Goal: Use online tool/utility: Utilize a website feature to perform a specific function

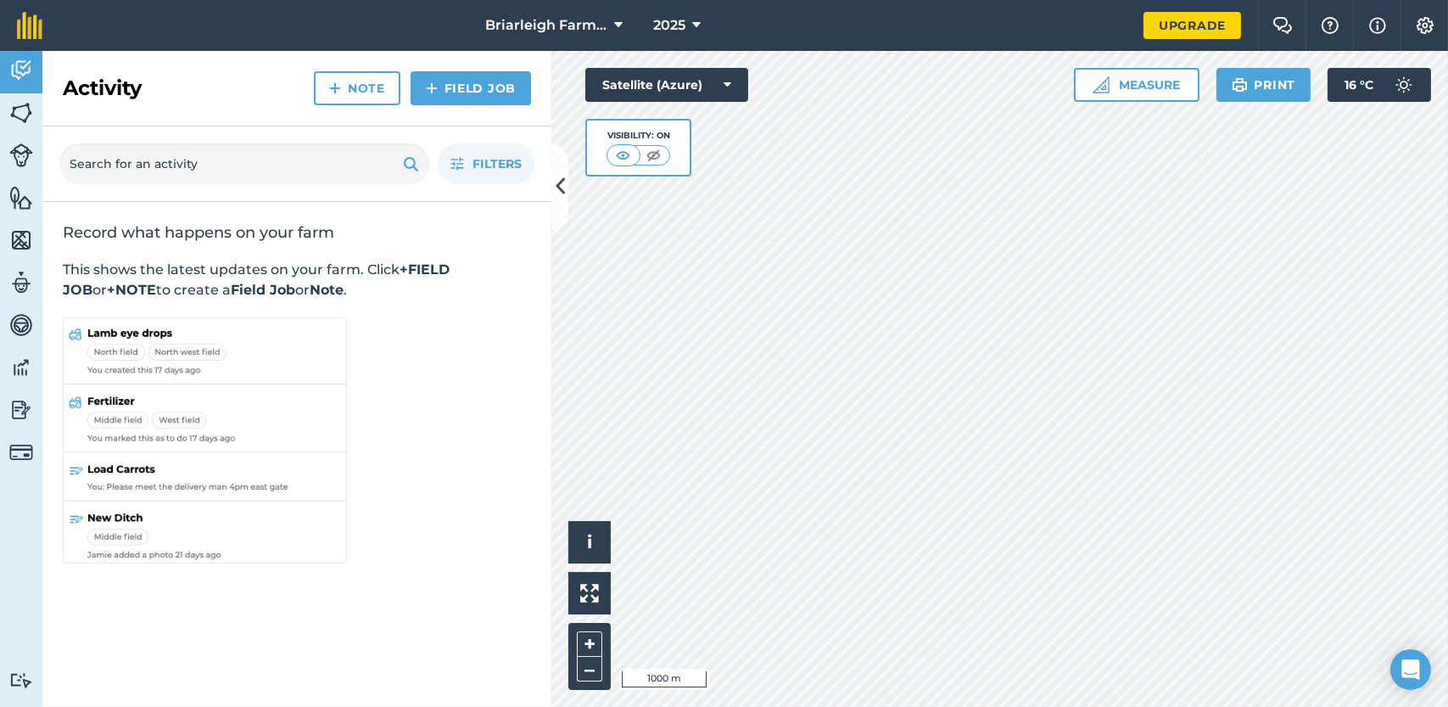
click at [547, 327] on div "Activity Fields Livestock Features Maps Team Vehicles Data Reporting Billing Tu…" at bounding box center [724, 379] width 1448 height 656
click at [561, 185] on icon at bounding box center [560, 187] width 9 height 30
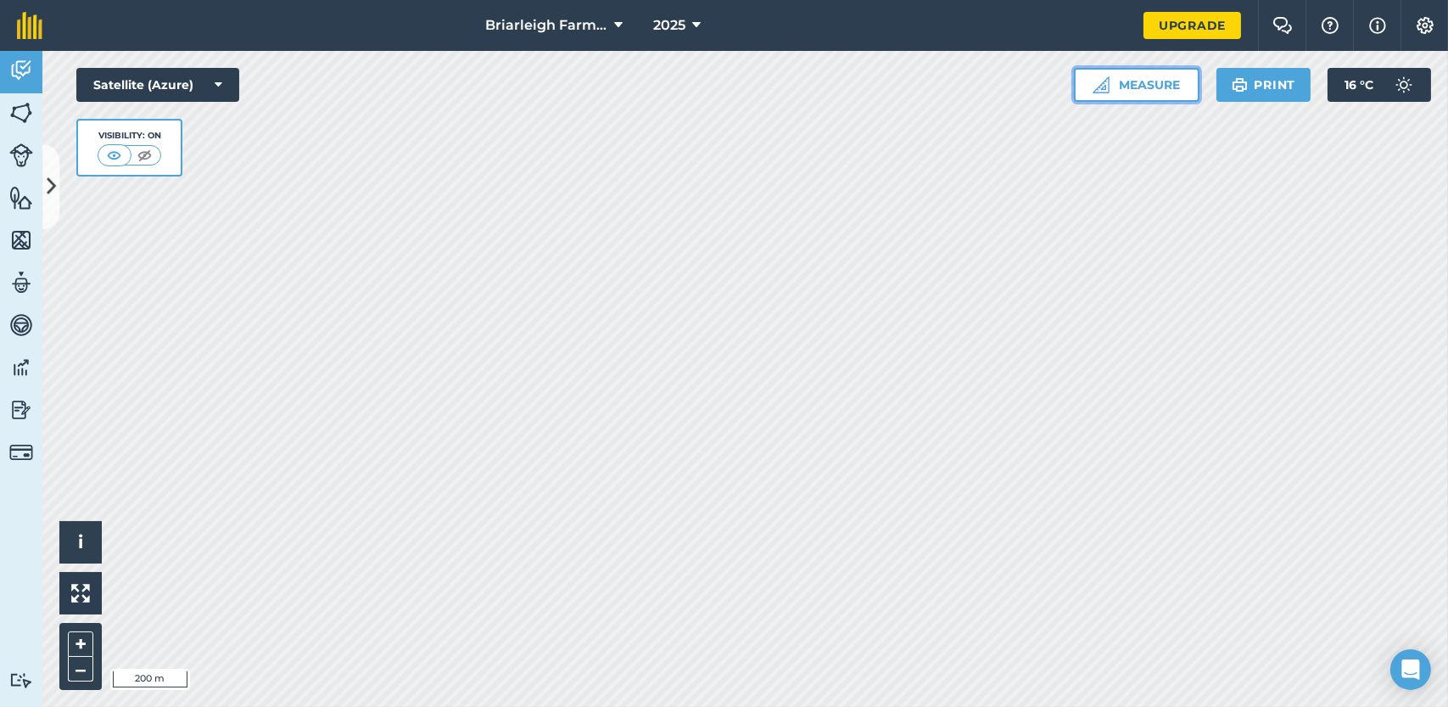
click at [1146, 86] on button "Measure" at bounding box center [1137, 85] width 126 height 34
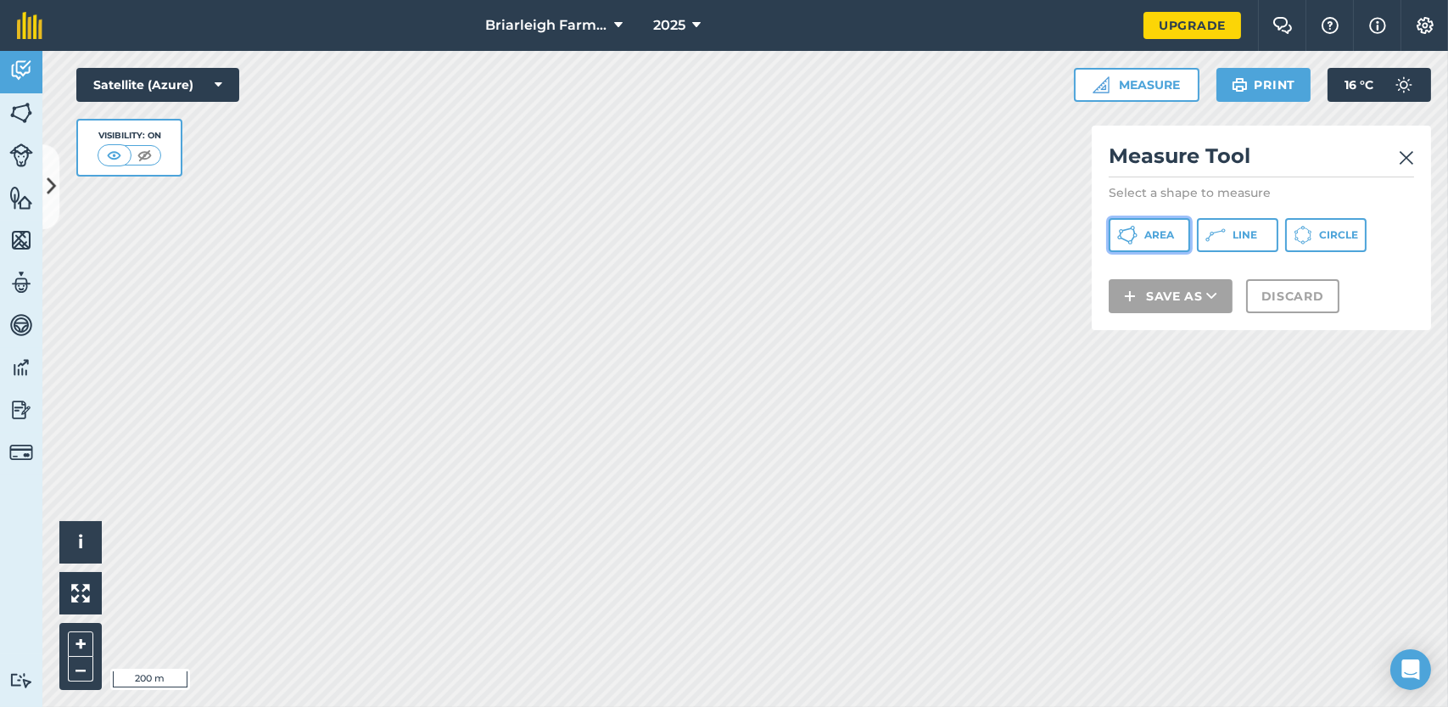
click at [1164, 238] on span "Area" at bounding box center [1160, 235] width 30 height 14
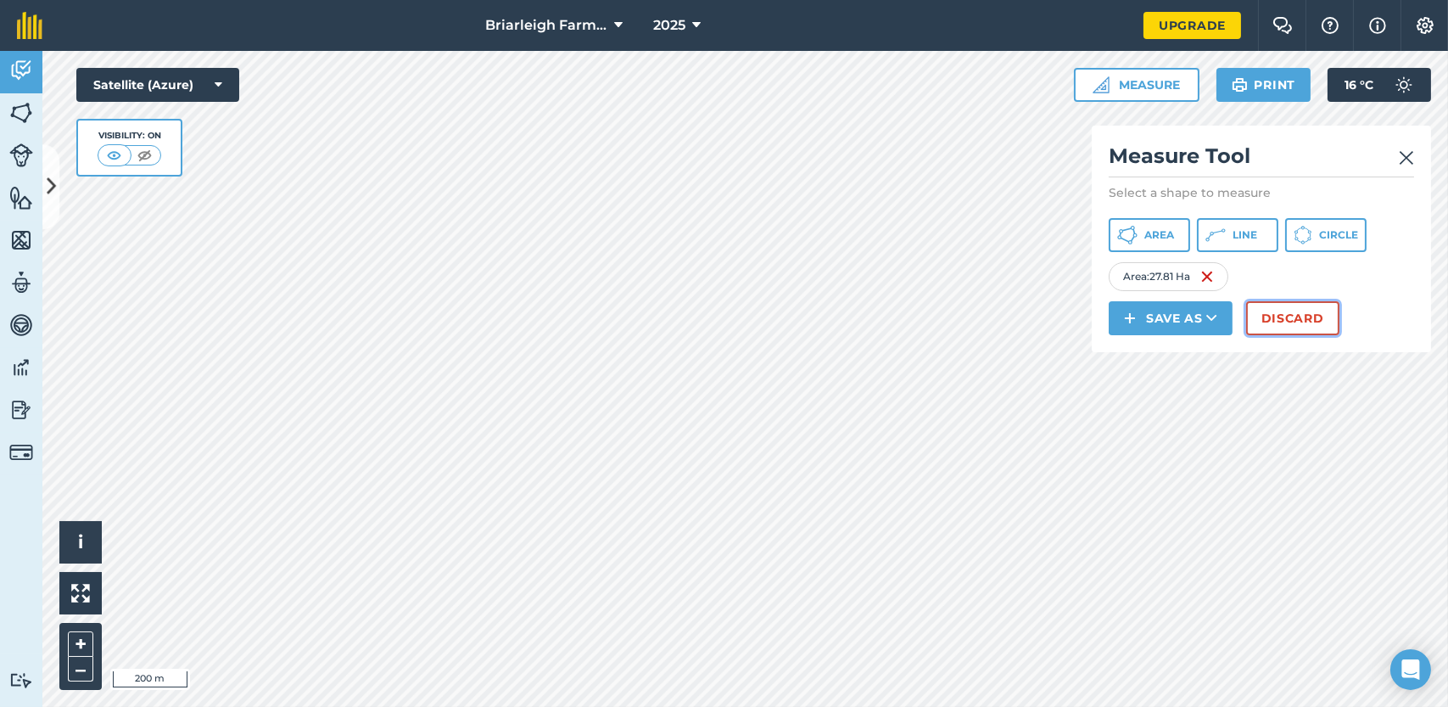
click at [1280, 316] on button "Discard" at bounding box center [1292, 318] width 93 height 34
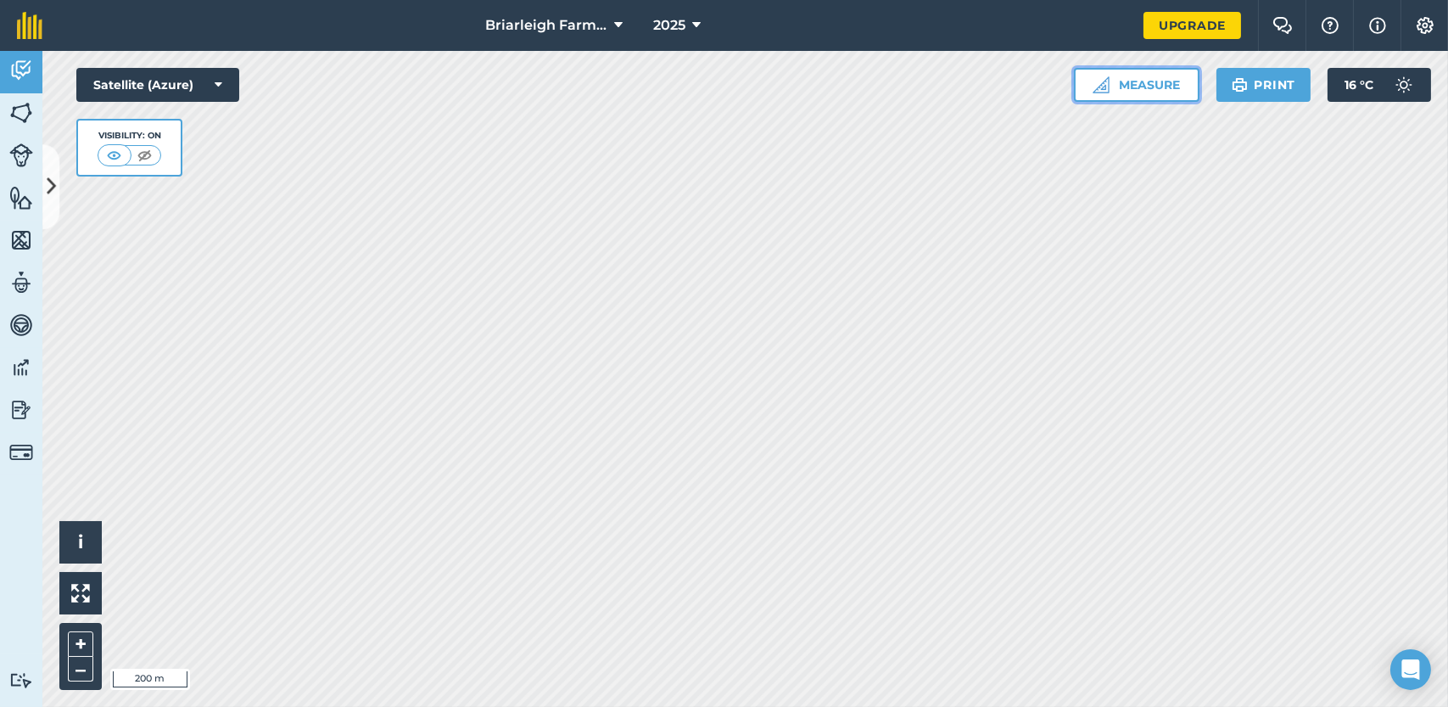
click at [1148, 86] on button "Measure" at bounding box center [1137, 85] width 126 height 34
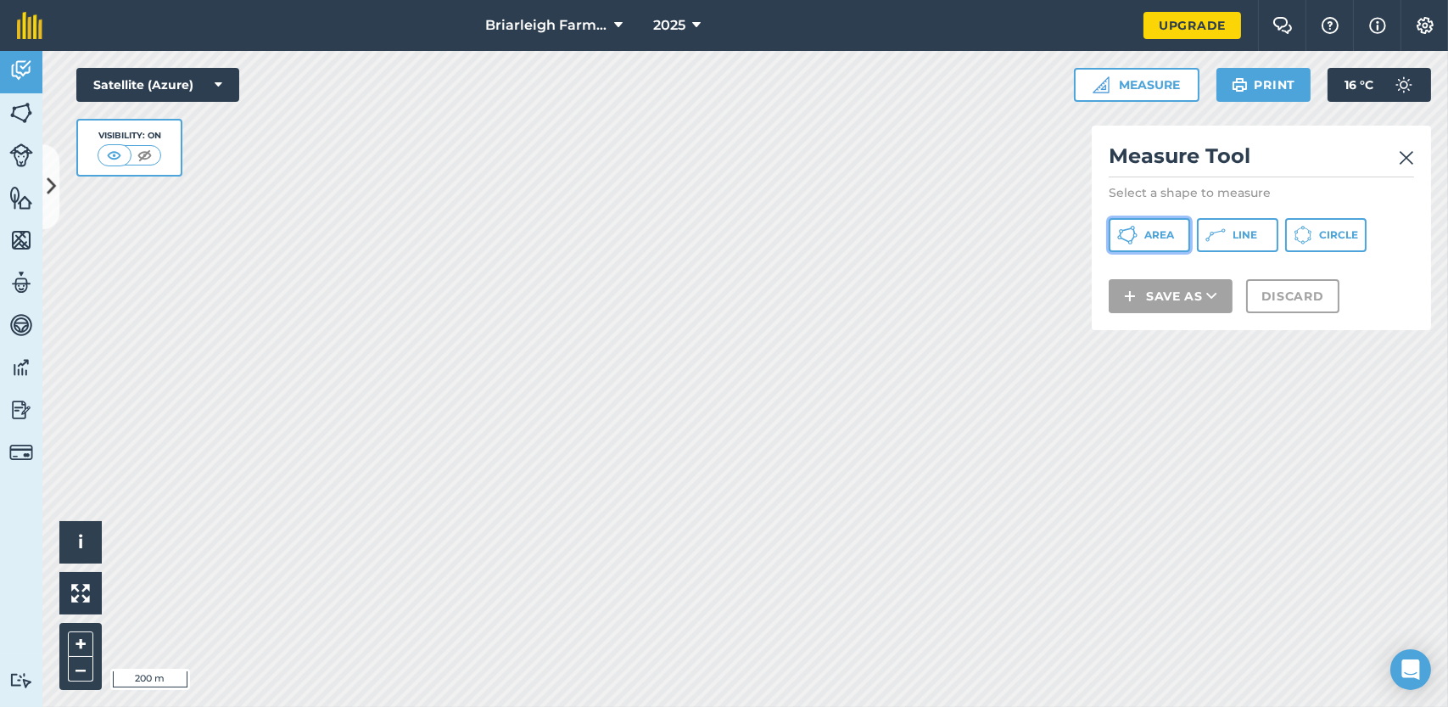
click at [1137, 232] on icon at bounding box center [1127, 235] width 20 height 20
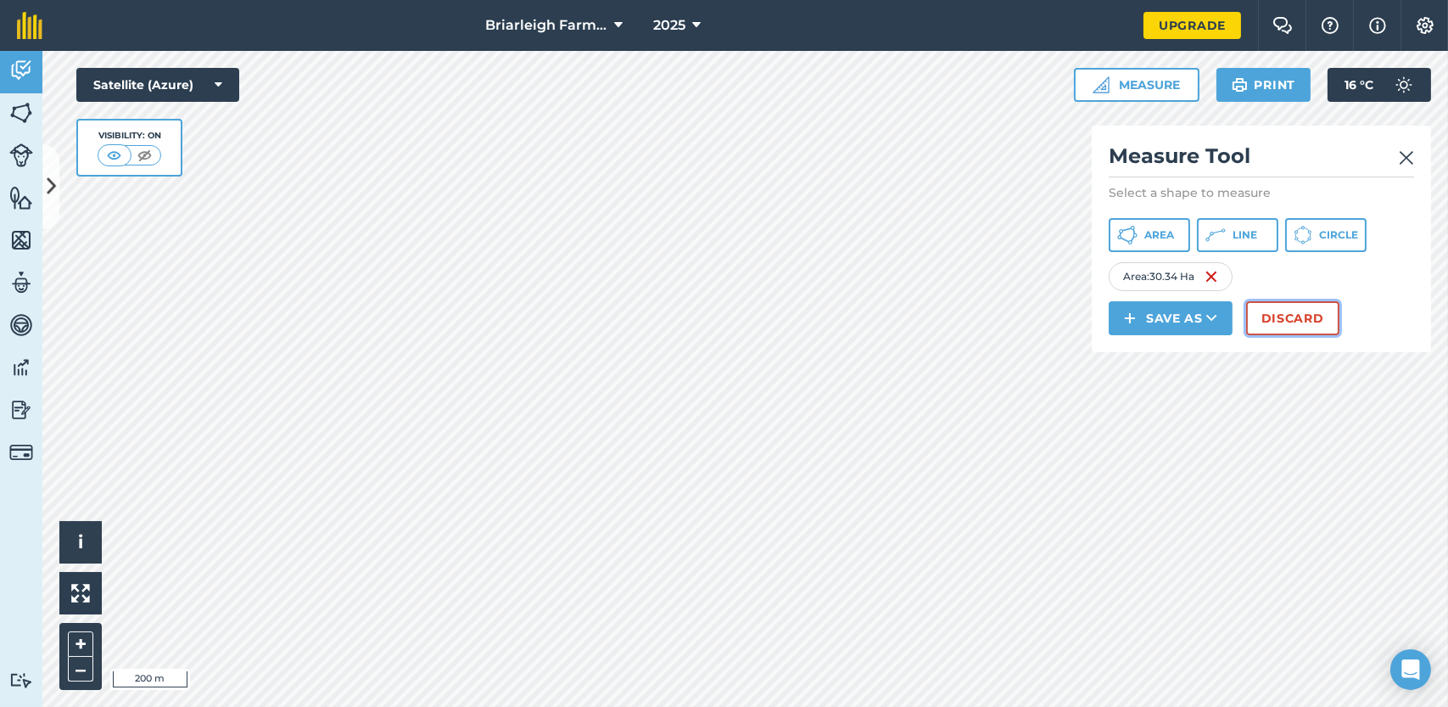
click at [1294, 317] on button "Discard" at bounding box center [1292, 318] width 93 height 34
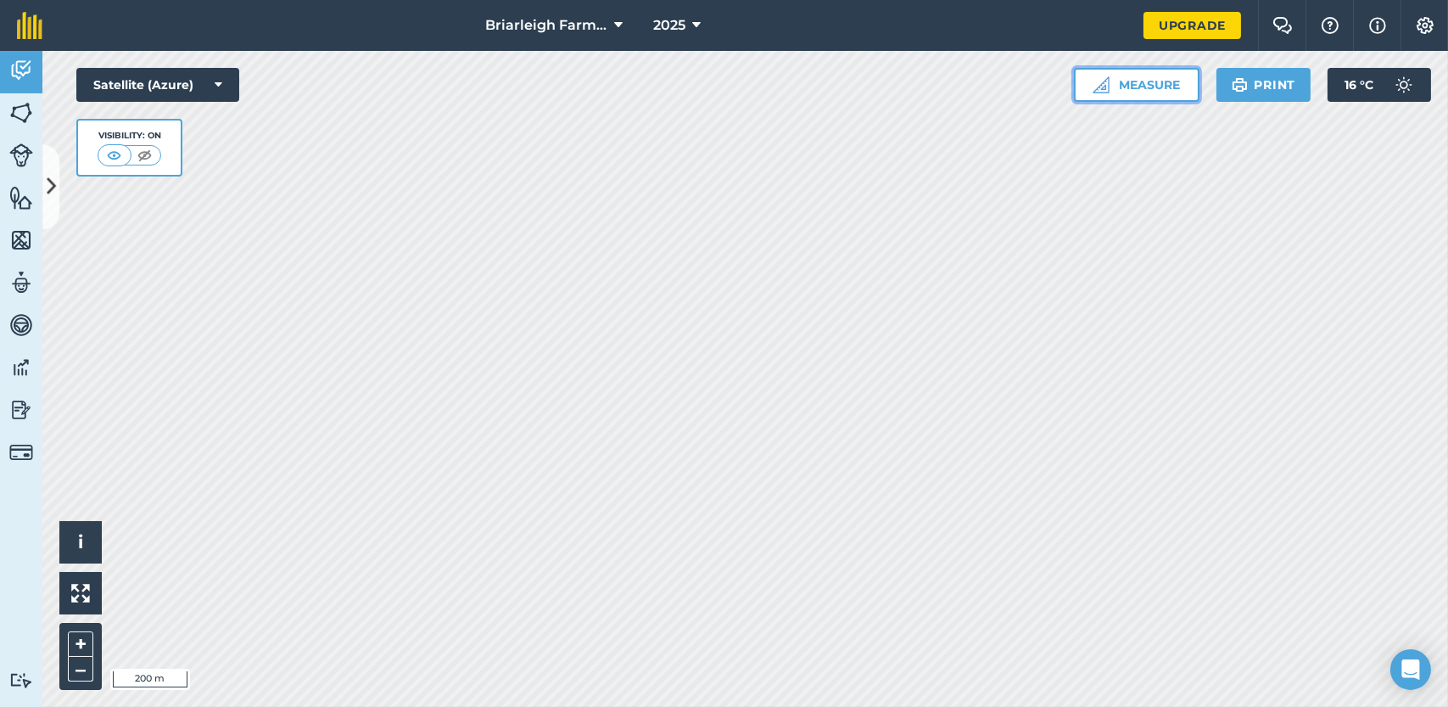
click at [1143, 87] on button "Measure" at bounding box center [1137, 85] width 126 height 34
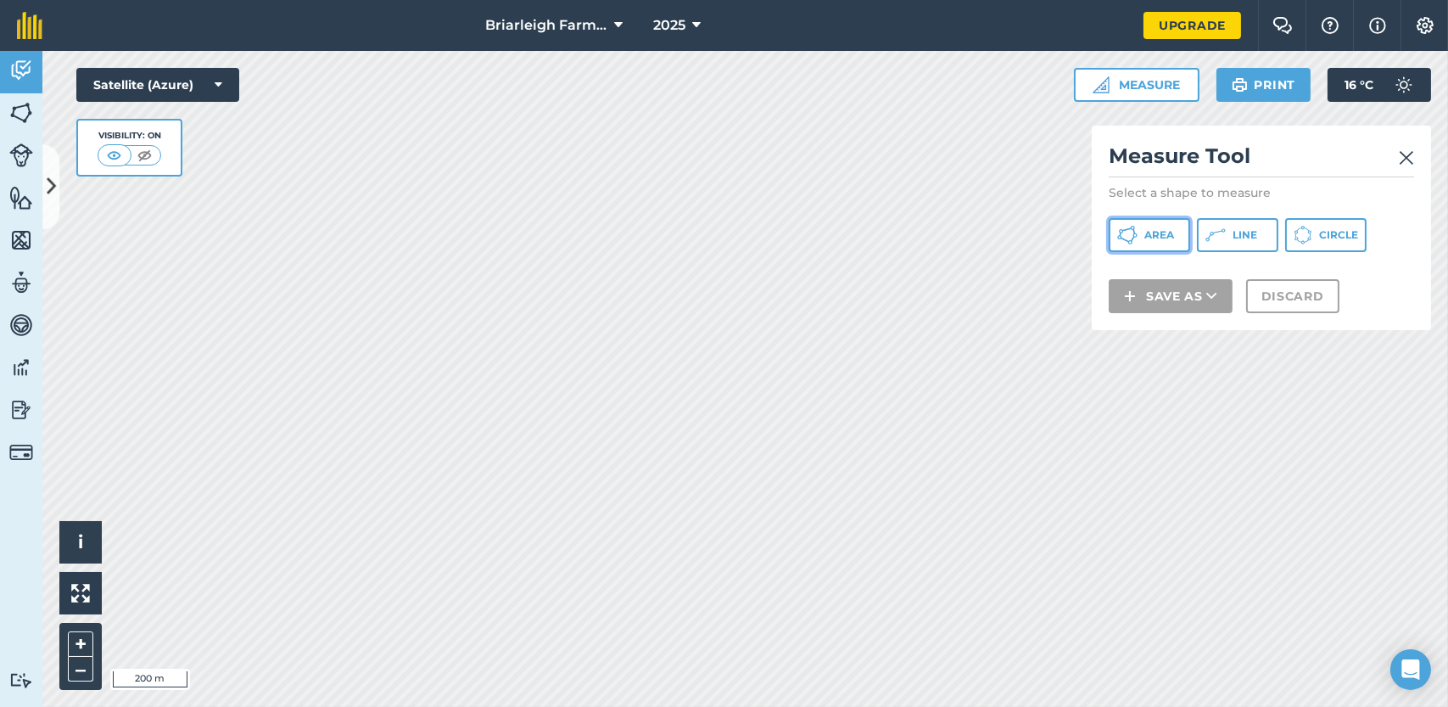
click at [1138, 231] on button "Area" at bounding box center [1149, 235] width 81 height 34
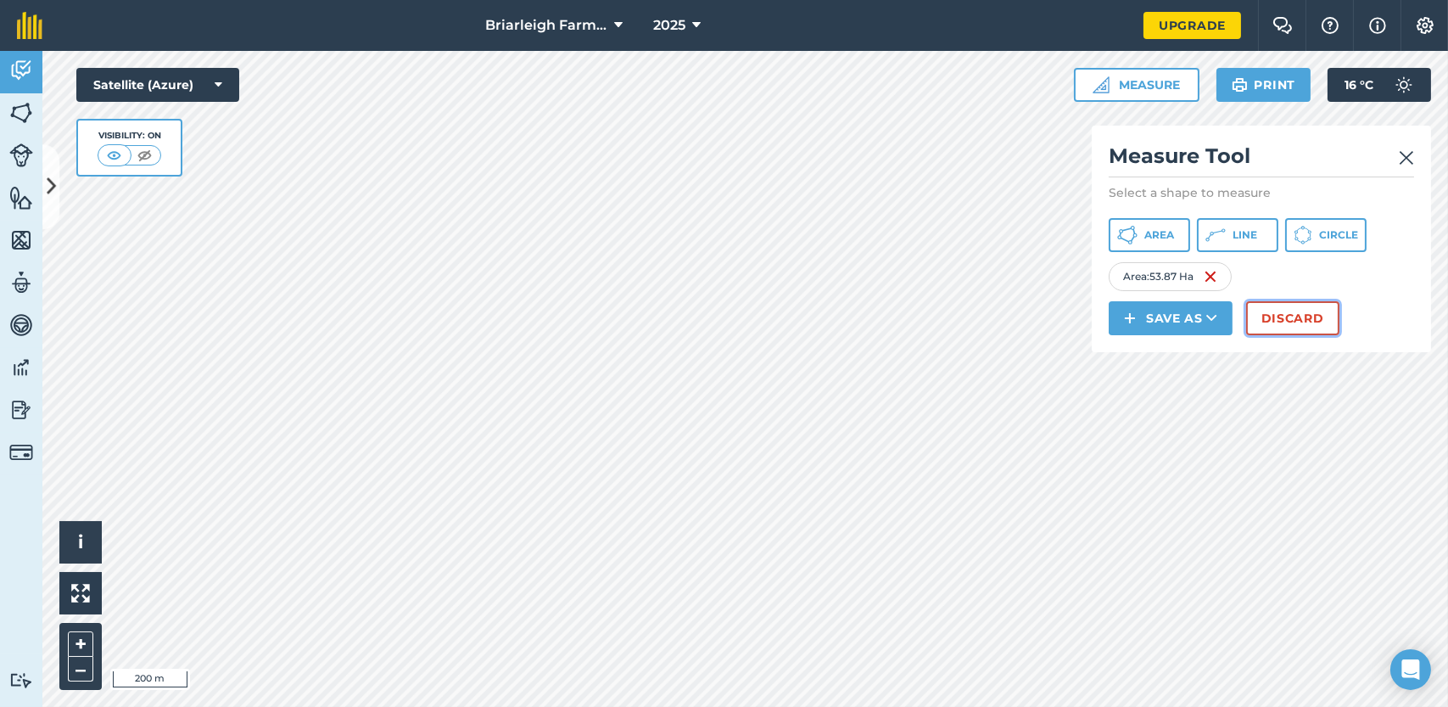
click at [1290, 314] on button "Discard" at bounding box center [1292, 318] width 93 height 34
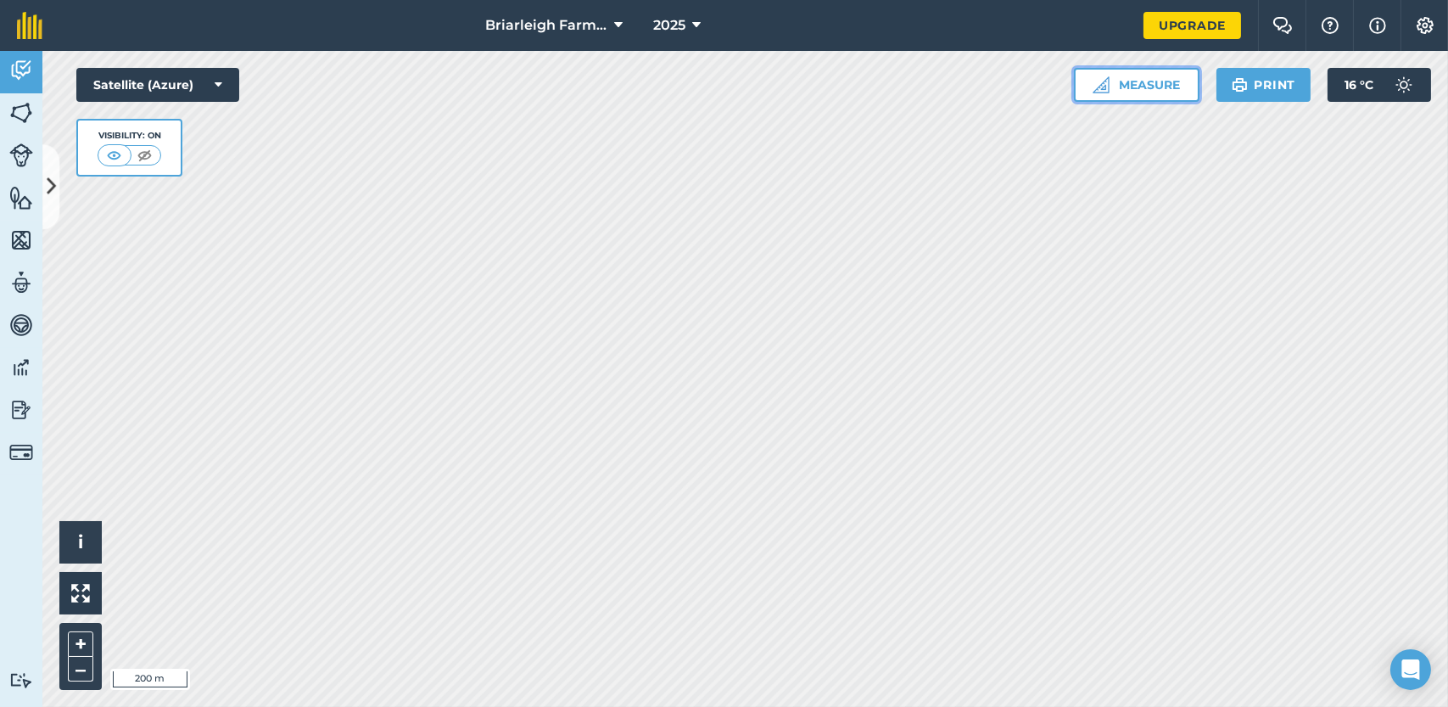
click at [1148, 79] on button "Measure" at bounding box center [1137, 85] width 126 height 34
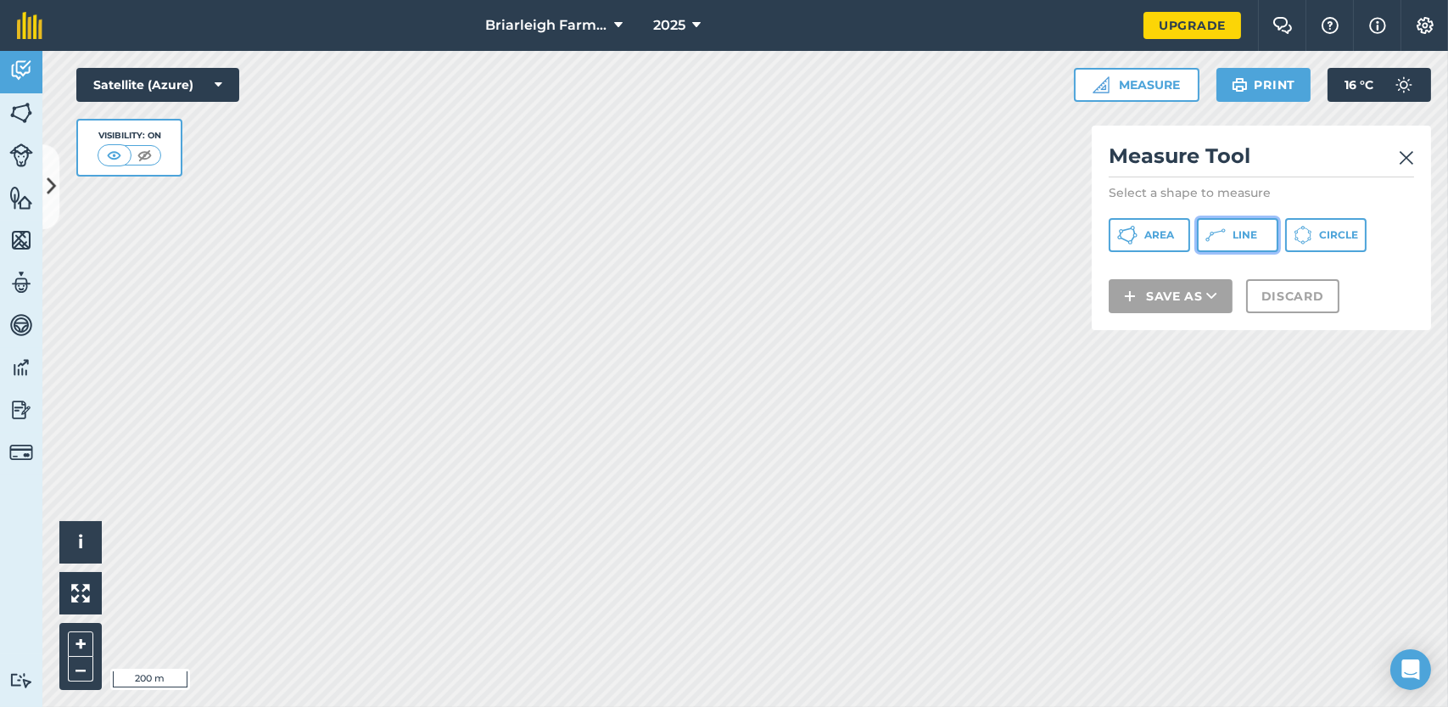
click at [1226, 235] on button "Line" at bounding box center [1237, 235] width 81 height 34
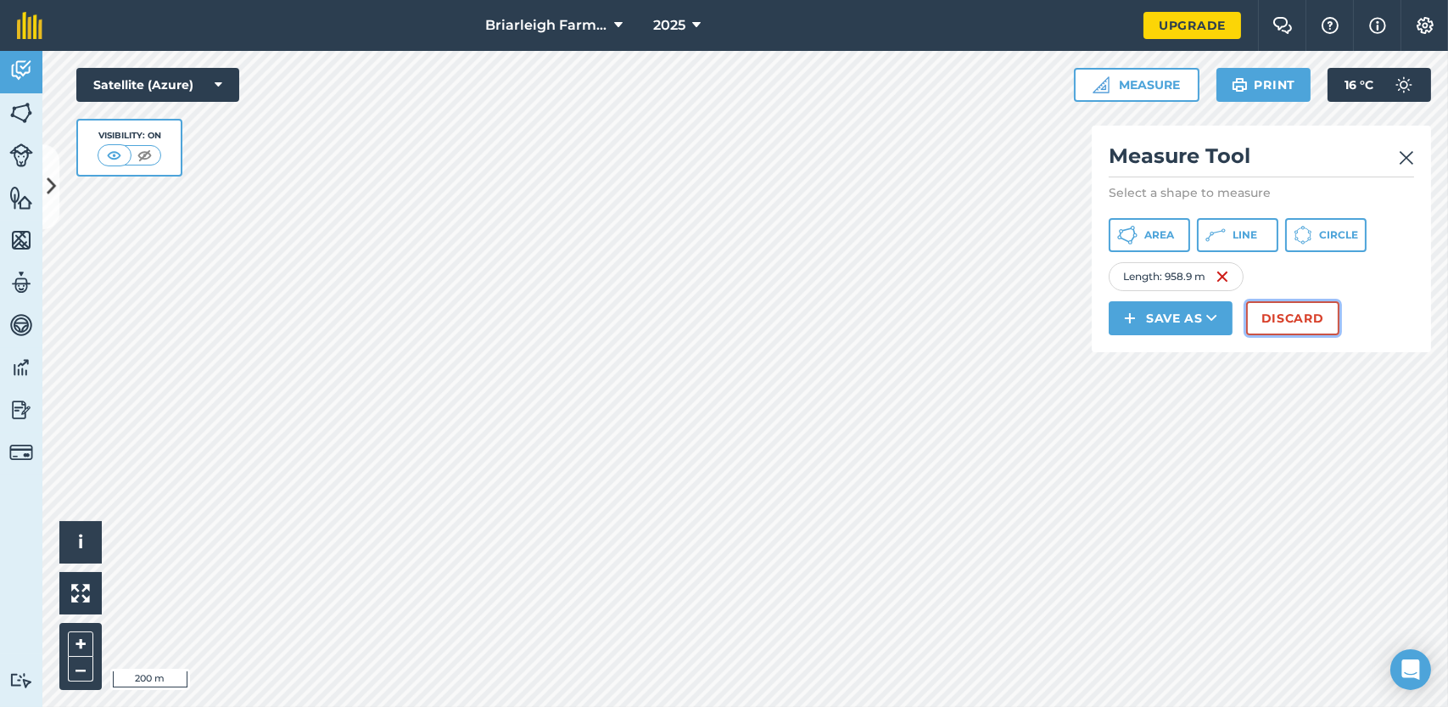
click at [1300, 313] on button "Discard" at bounding box center [1292, 318] width 93 height 34
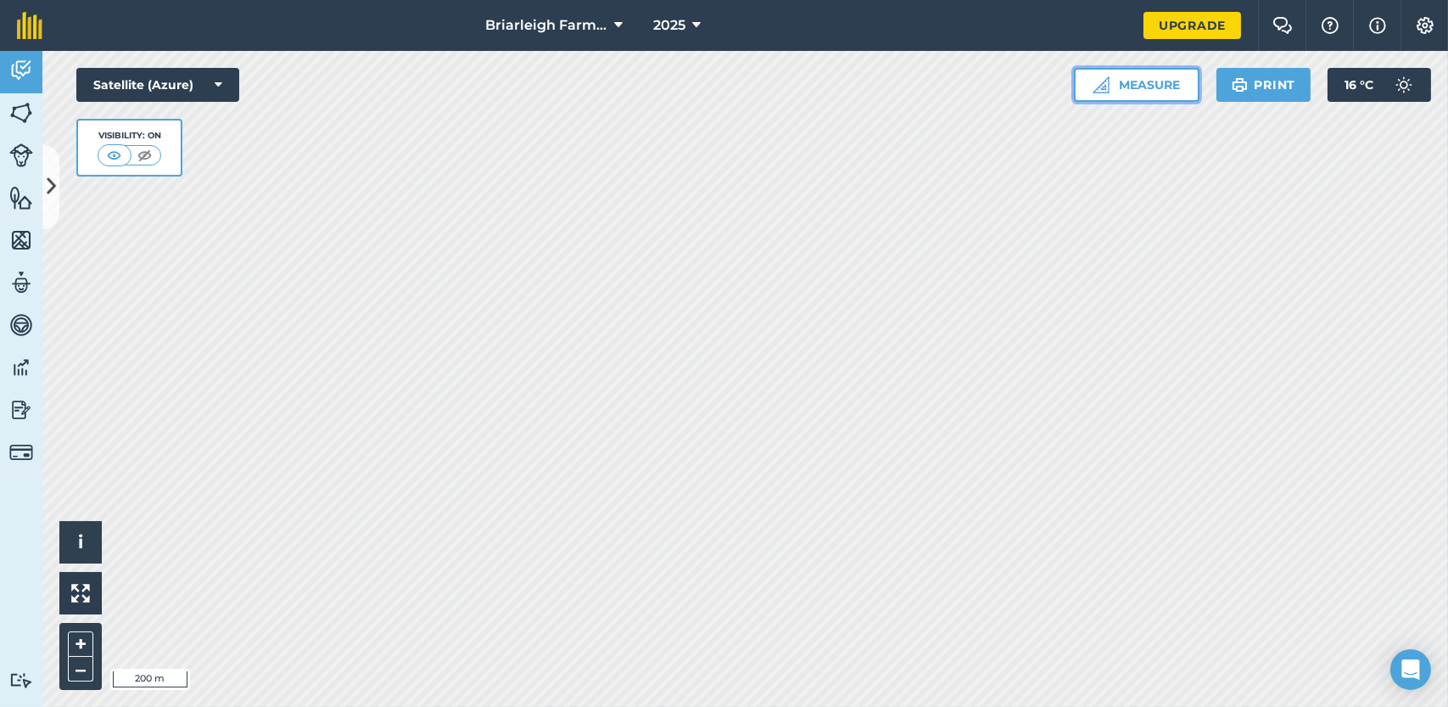
click at [1146, 82] on button "Measure" at bounding box center [1137, 85] width 126 height 34
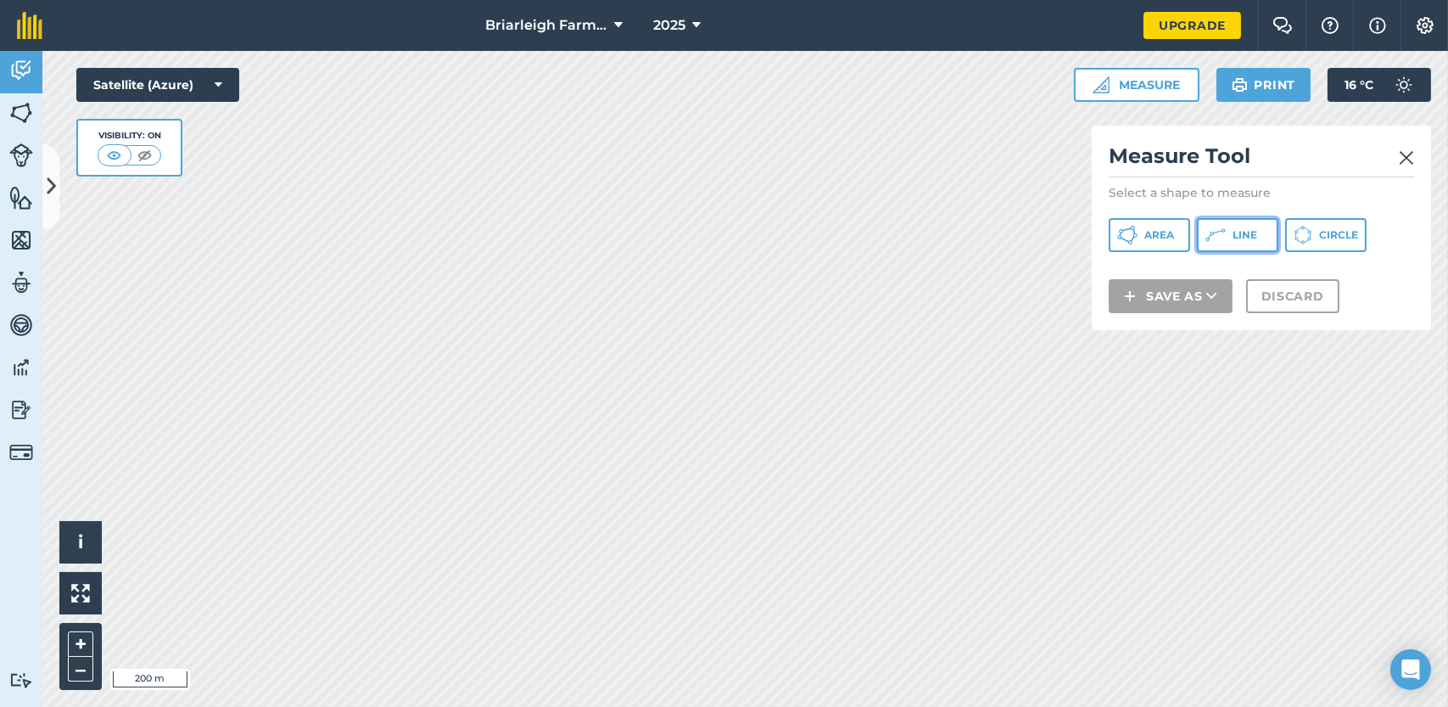
click at [1228, 229] on button "Line" at bounding box center [1237, 235] width 81 height 34
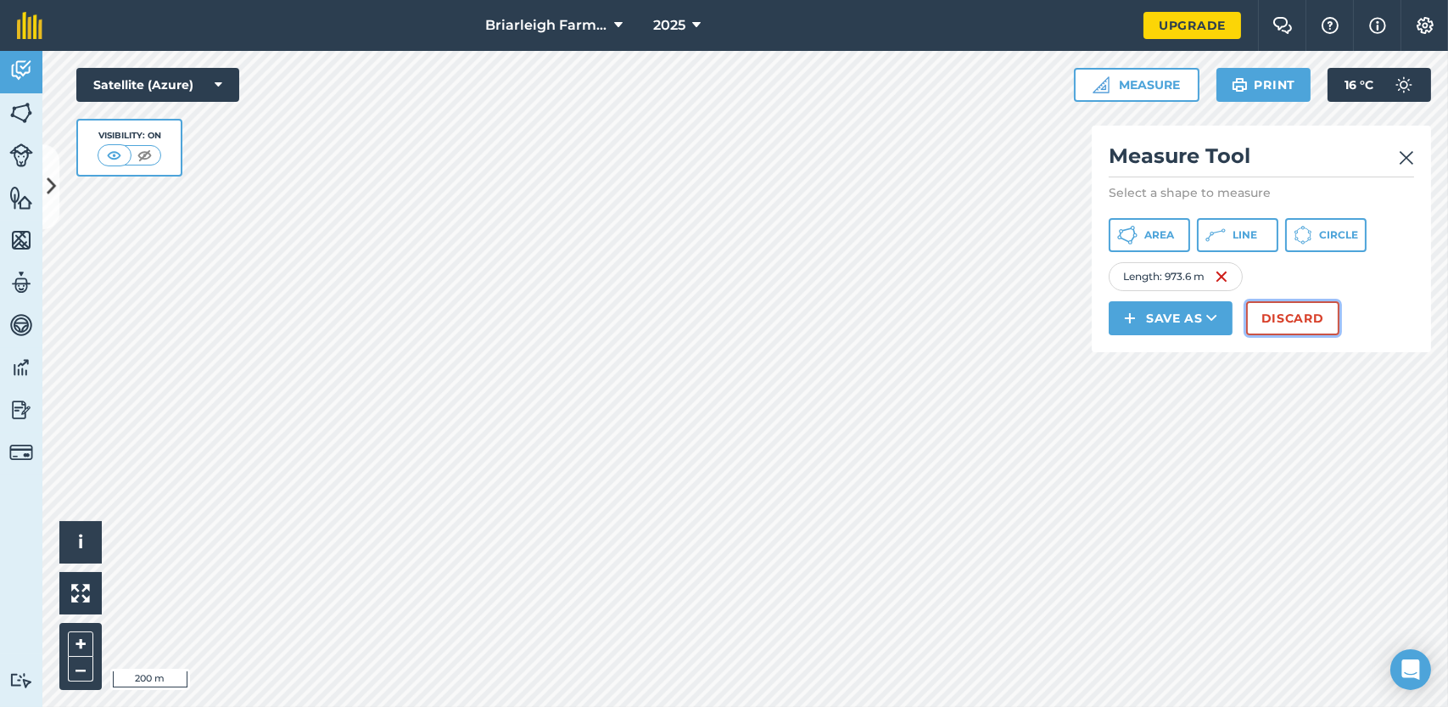
click at [1271, 316] on button "Discard" at bounding box center [1292, 318] width 93 height 34
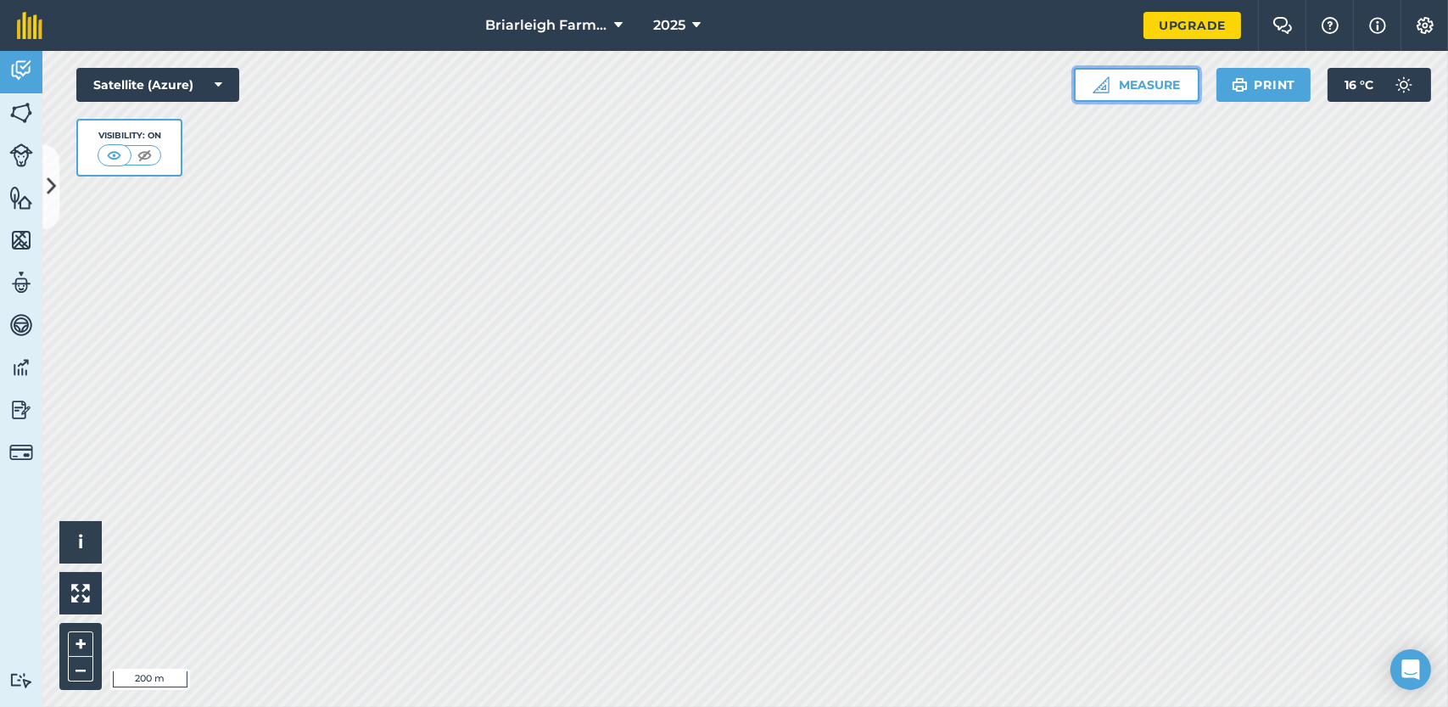
click at [1134, 81] on button "Measure" at bounding box center [1137, 85] width 126 height 34
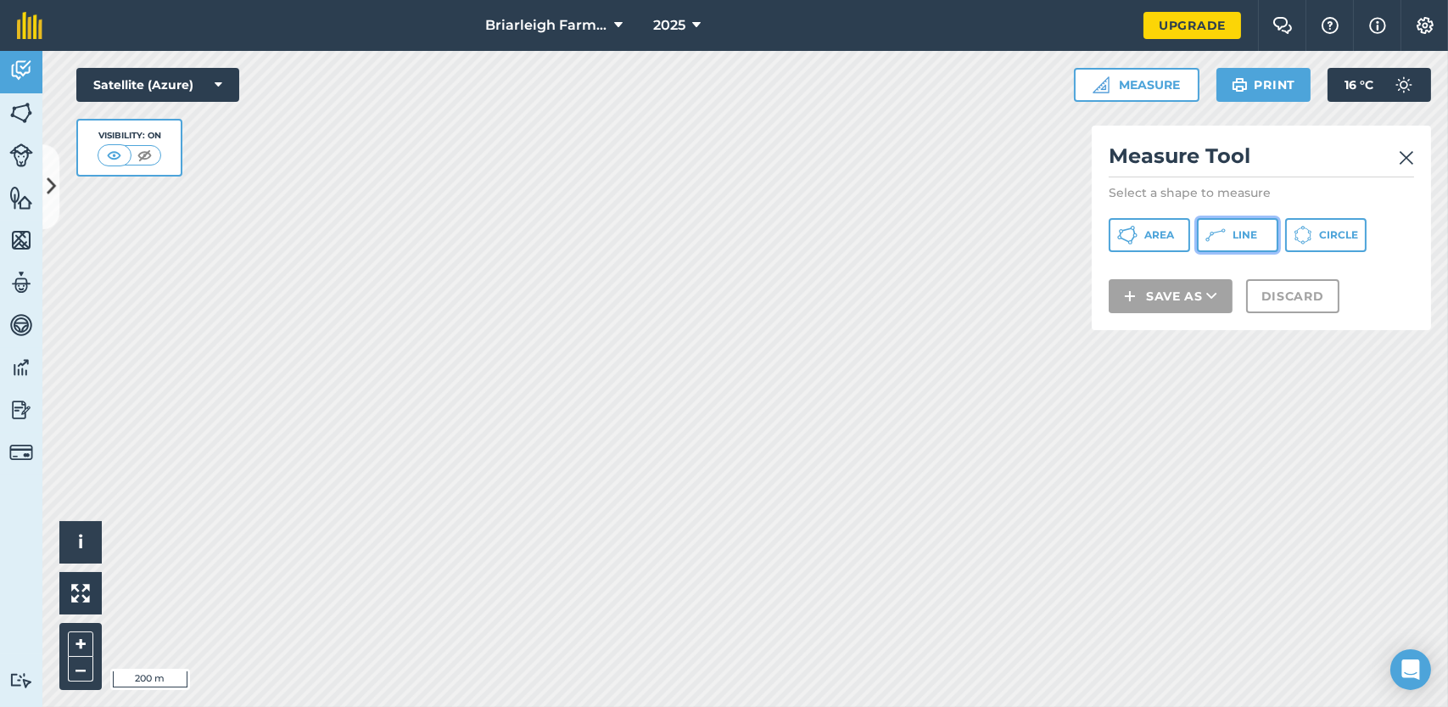
drag, startPoint x: 1226, startPoint y: 234, endPoint x: 1218, endPoint y: 235, distance: 8.5
click at [1227, 234] on button "Line" at bounding box center [1237, 235] width 81 height 34
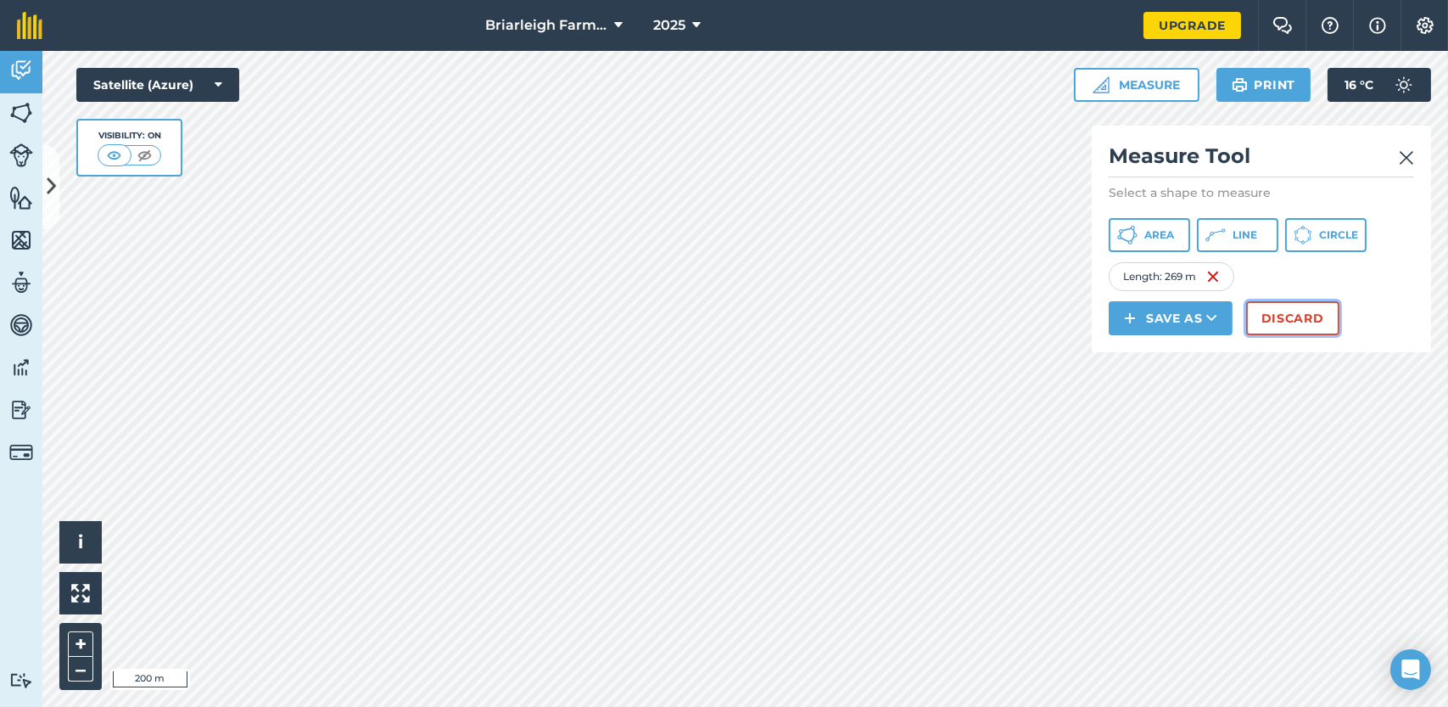
click at [1287, 323] on button "Discard" at bounding box center [1292, 318] width 93 height 34
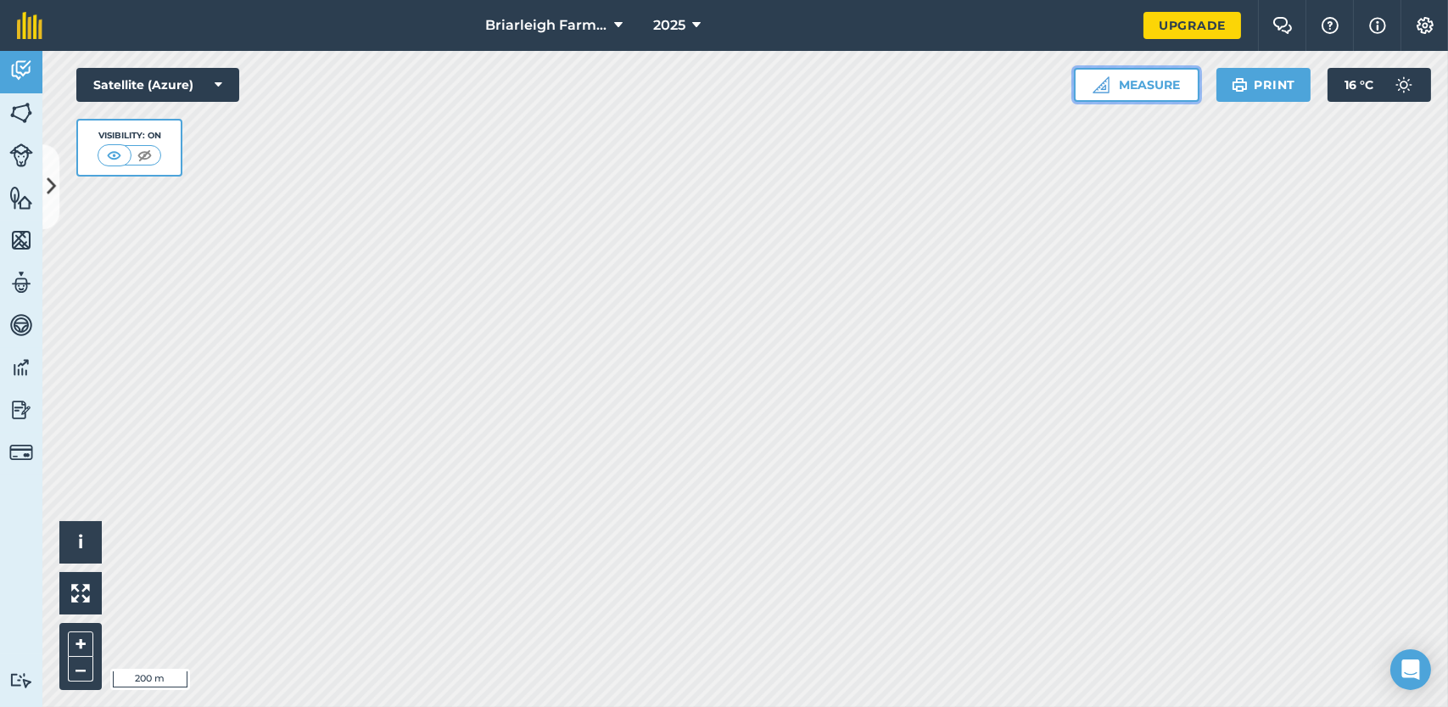
click at [1140, 85] on button "Measure" at bounding box center [1137, 85] width 126 height 34
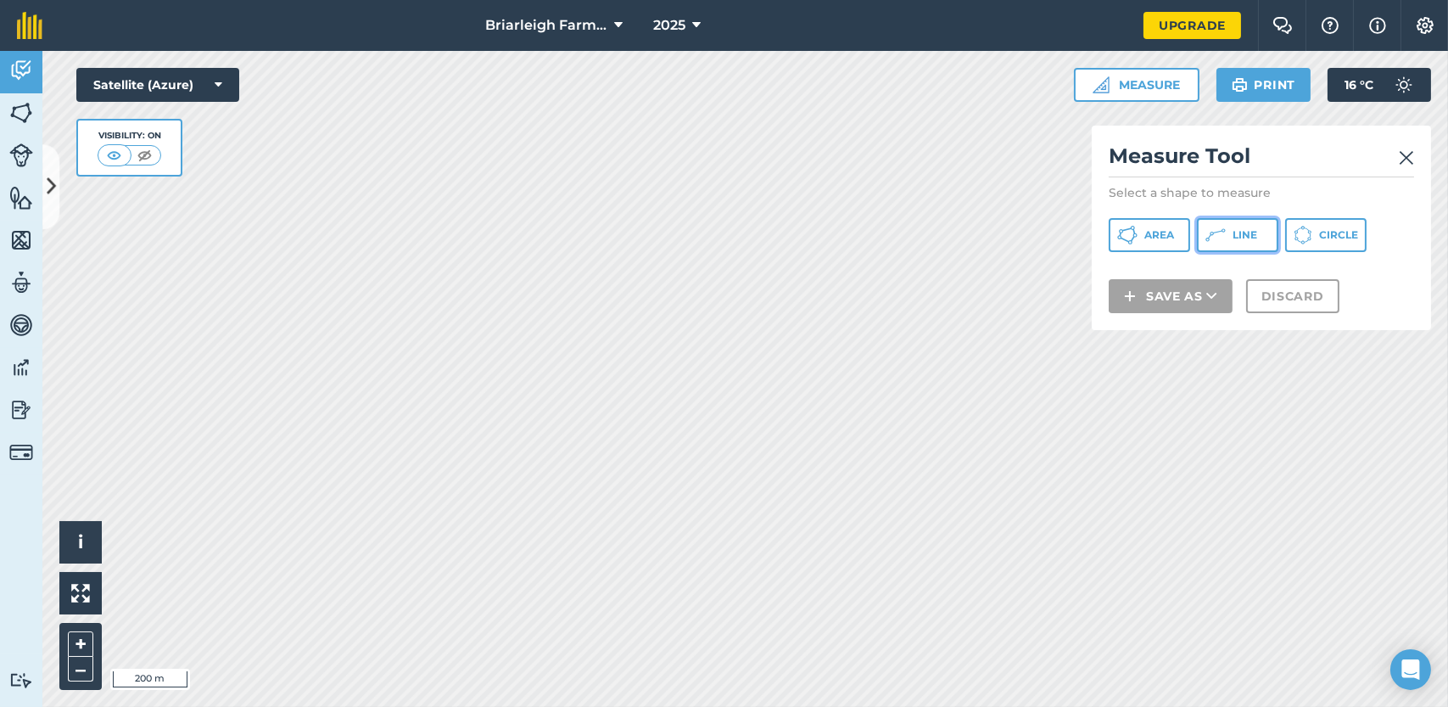
click at [1212, 235] on icon at bounding box center [1216, 235] width 20 height 20
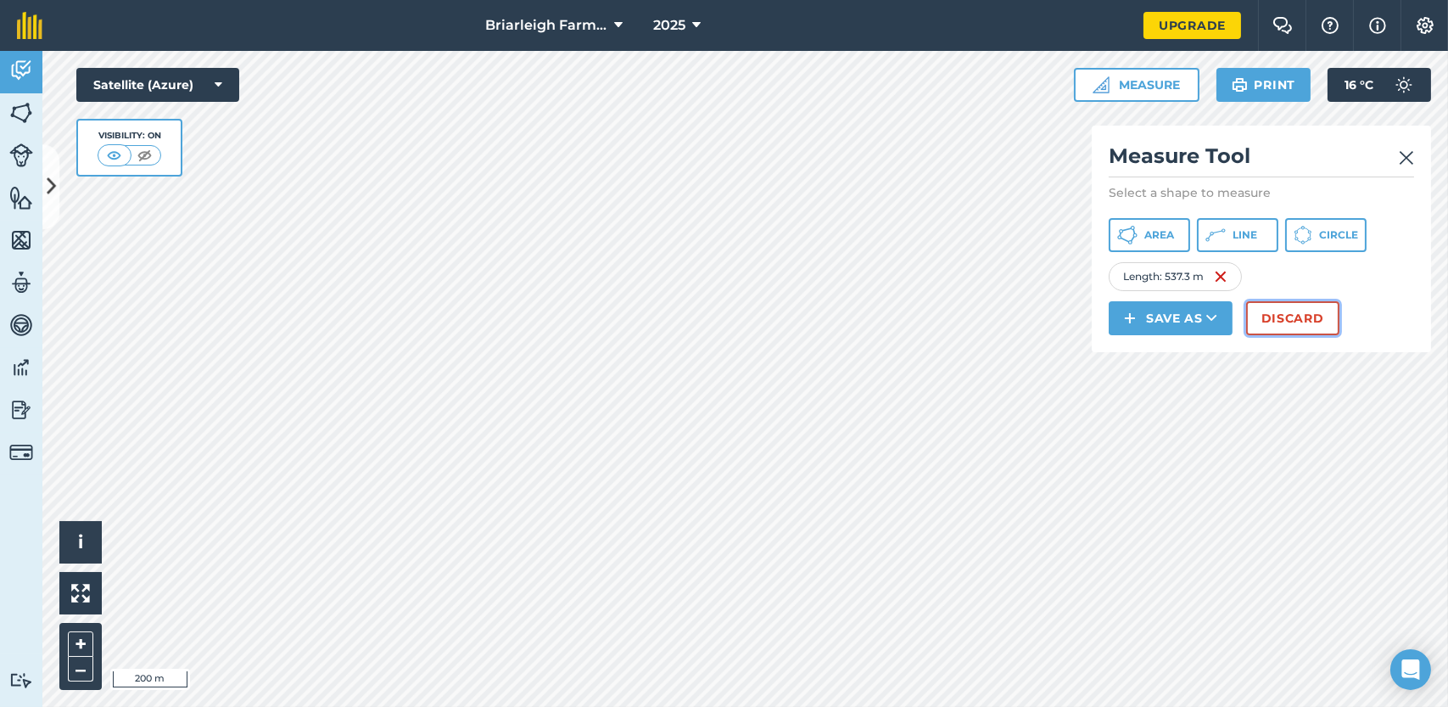
click at [1285, 320] on button "Discard" at bounding box center [1292, 318] width 93 height 34
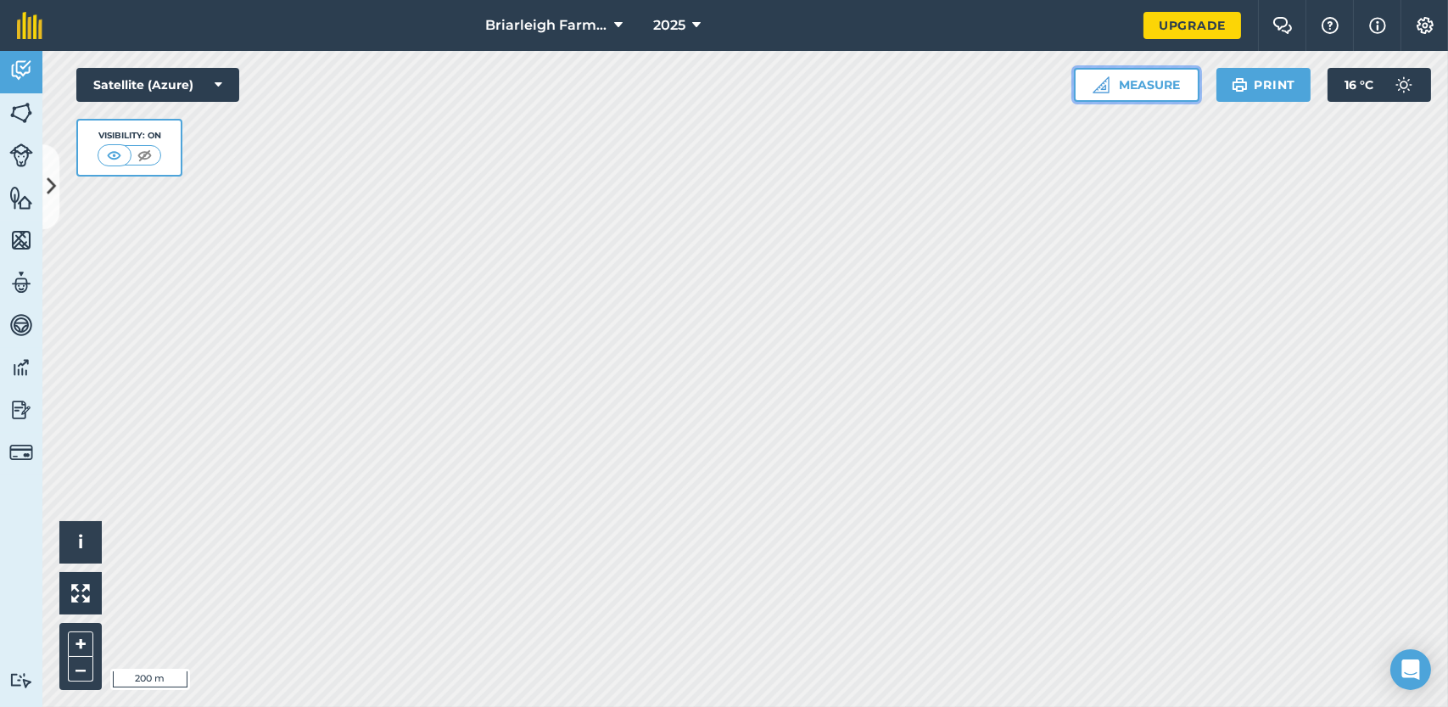
click at [1151, 81] on button "Measure" at bounding box center [1137, 85] width 126 height 34
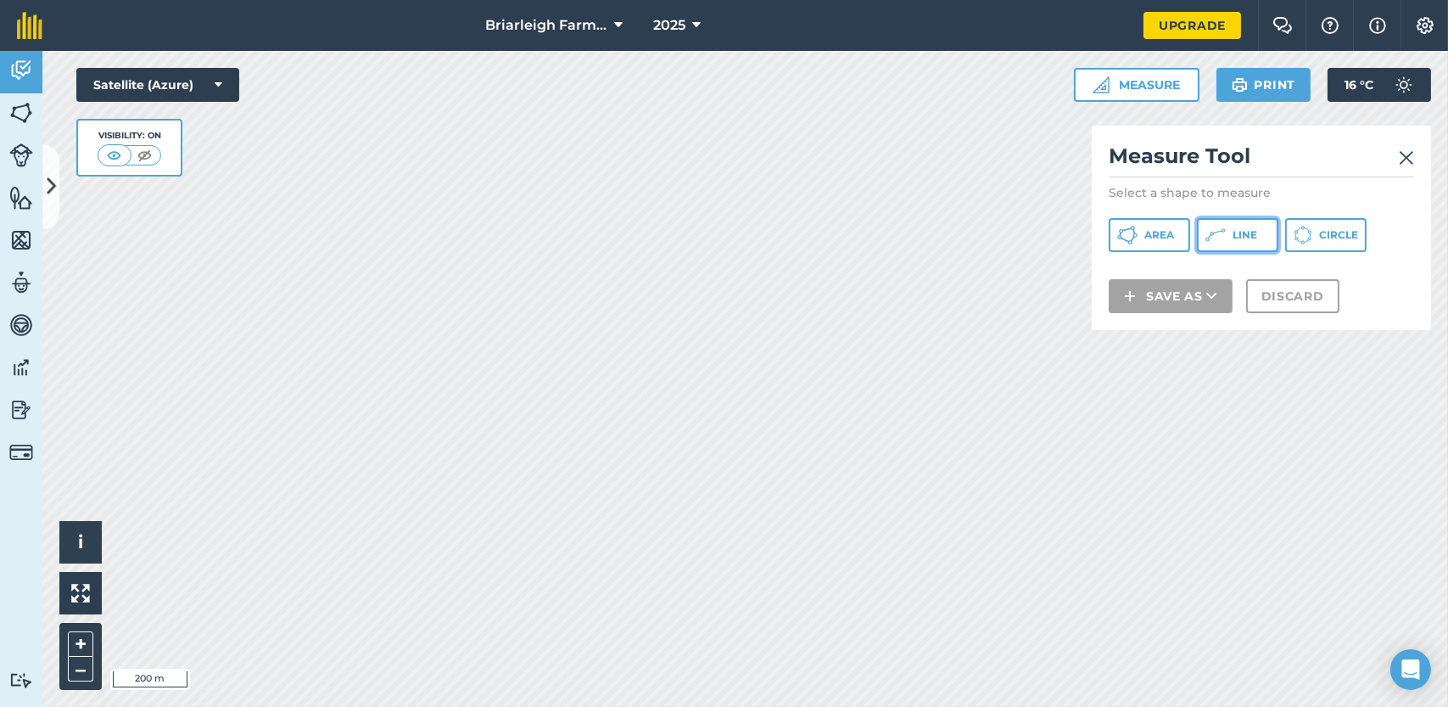
click at [1232, 240] on button "Line" at bounding box center [1237, 235] width 81 height 34
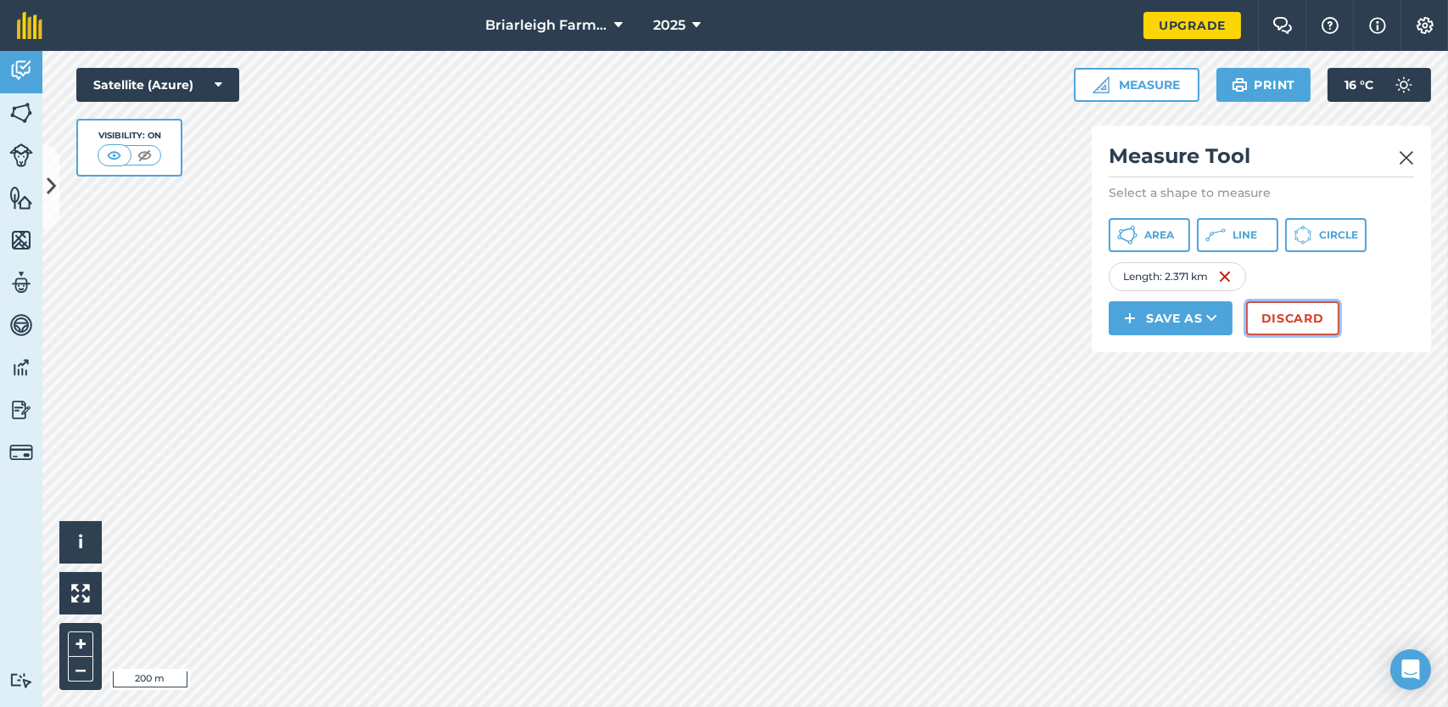
click at [1302, 320] on button "Discard" at bounding box center [1292, 318] width 93 height 34
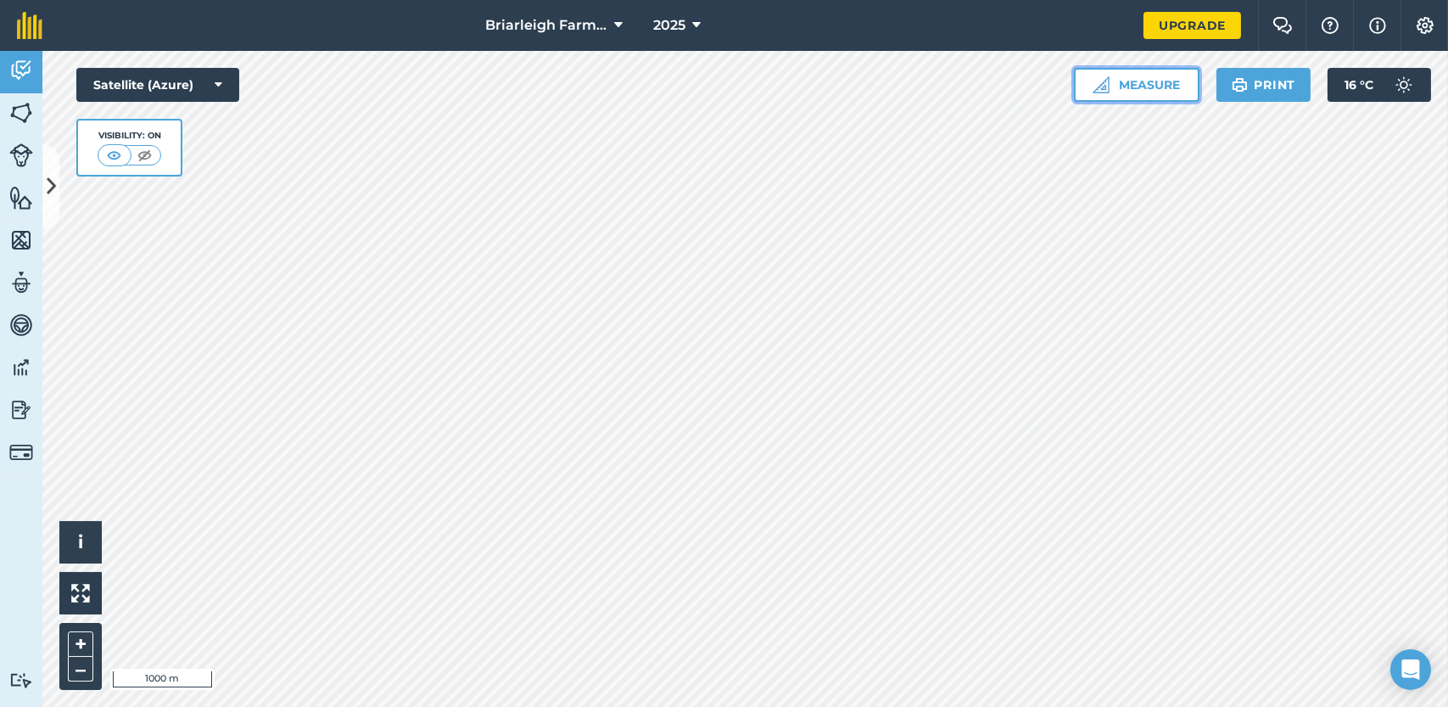
click at [1144, 79] on button "Measure" at bounding box center [1137, 85] width 126 height 34
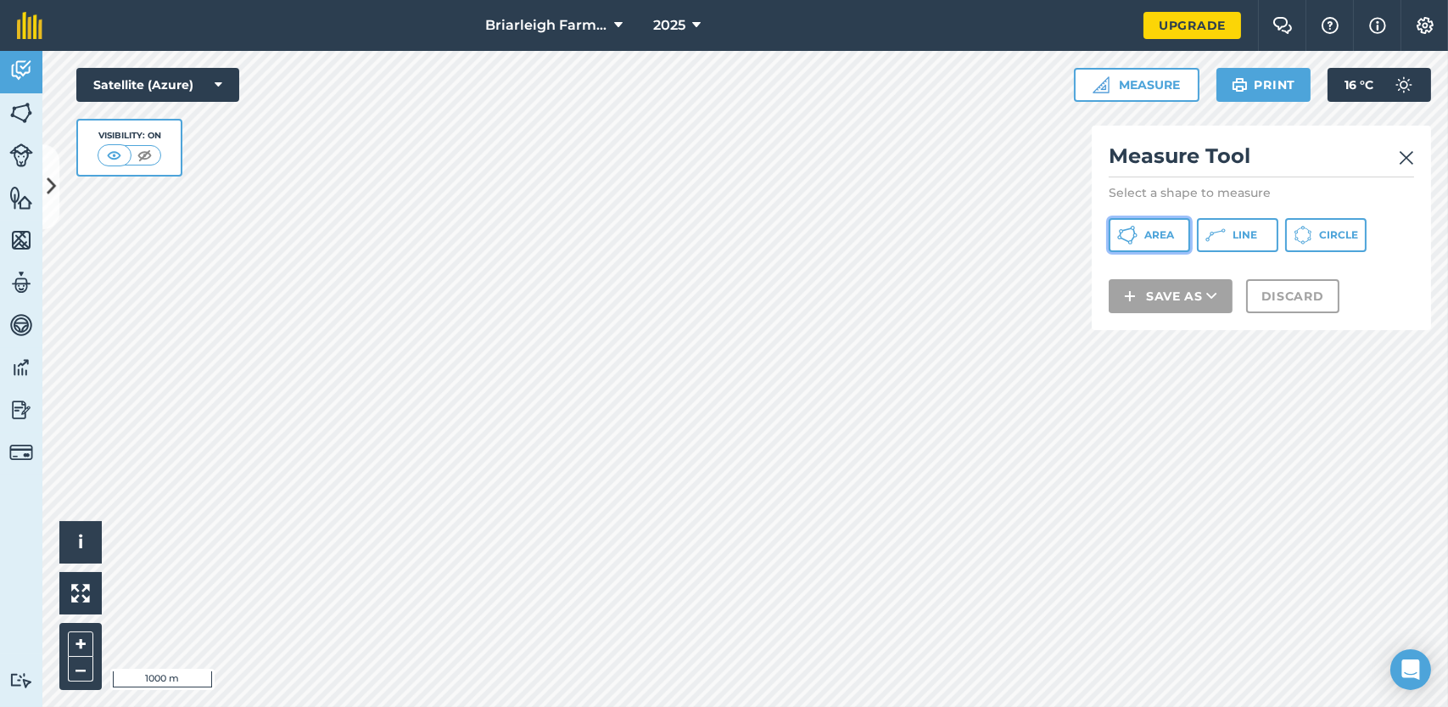
click at [1156, 232] on span "Area" at bounding box center [1160, 235] width 30 height 14
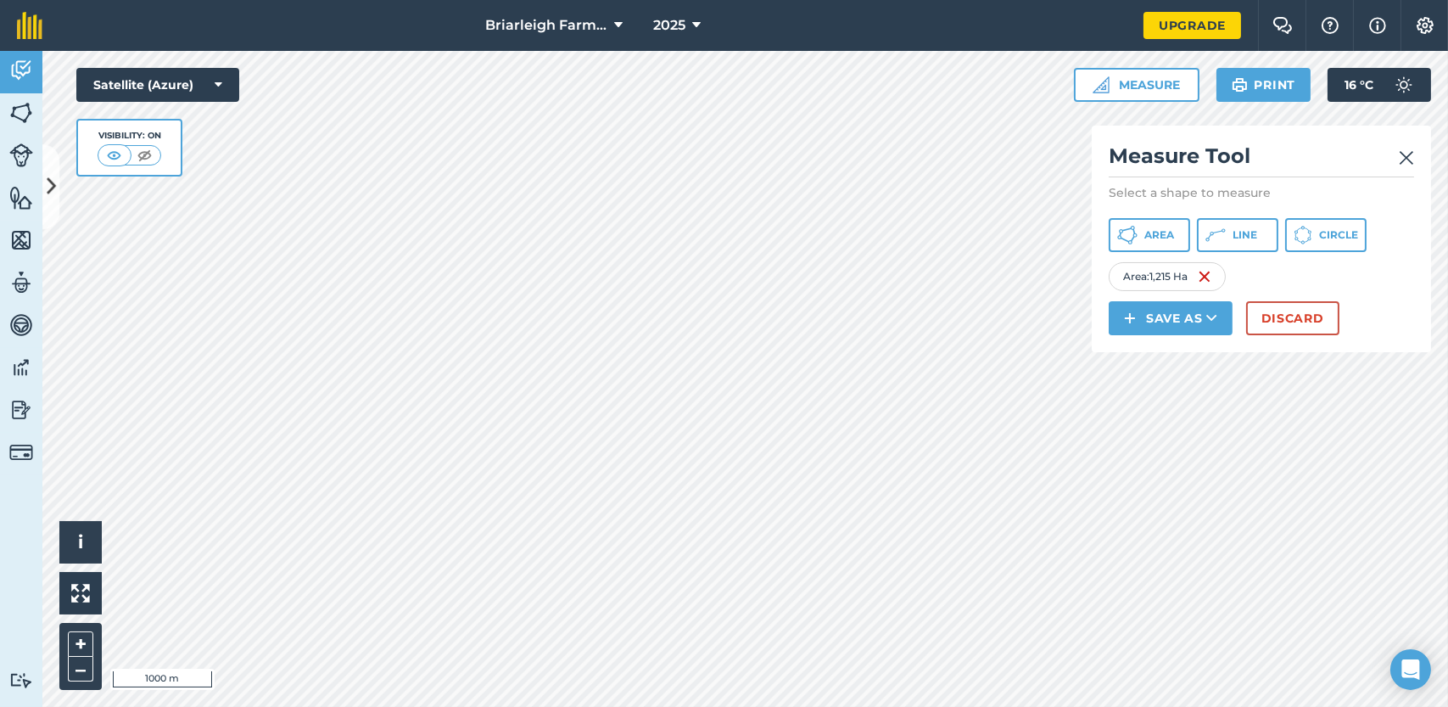
click at [1407, 158] on img at bounding box center [1406, 158] width 15 height 20
